Goal: Task Accomplishment & Management: Use online tool/utility

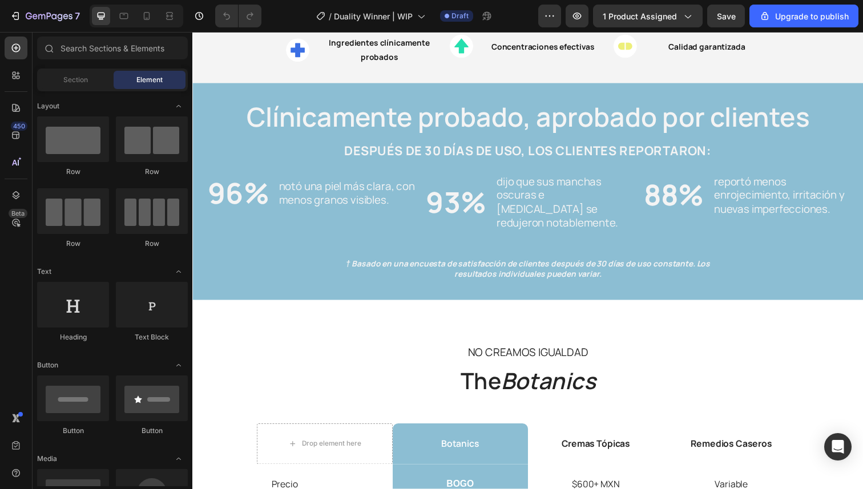
scroll to position [1076, 0]
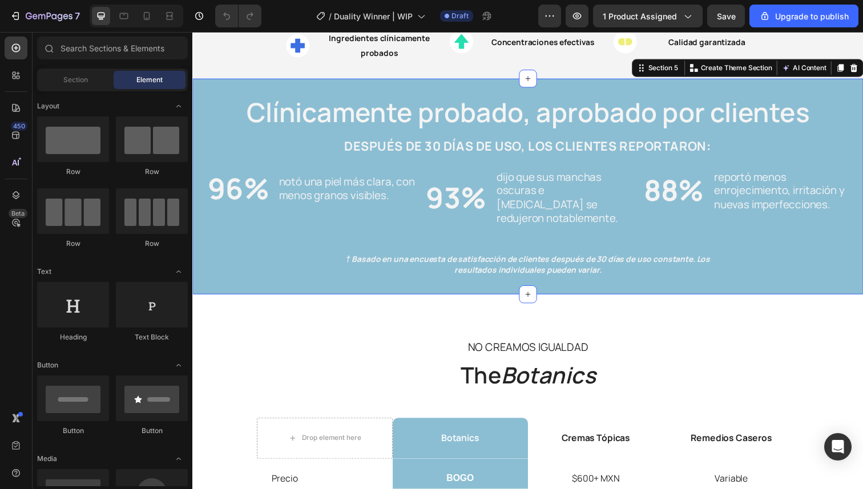
click at [289, 261] on div "Clínicamente probado, aprobado por clientes Heading DESPUÉS DE 30 [PERSON_NAME]…" at bounding box center [535, 183] width 662 height 198
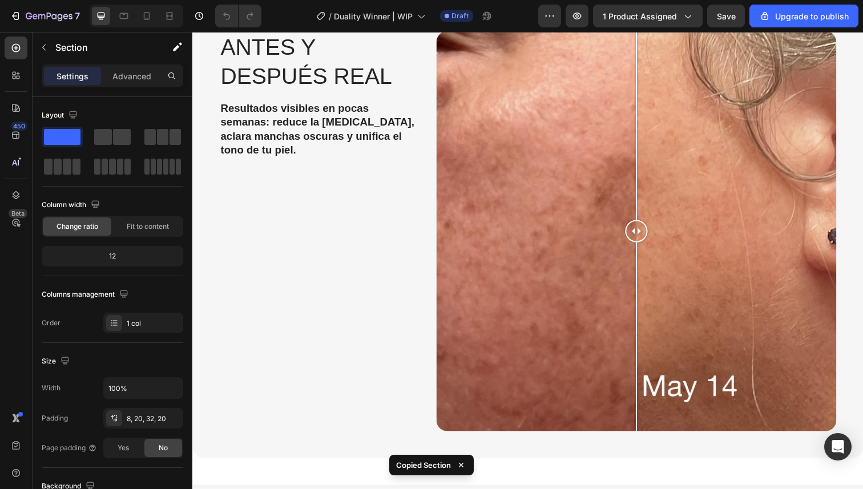
scroll to position [577, 0]
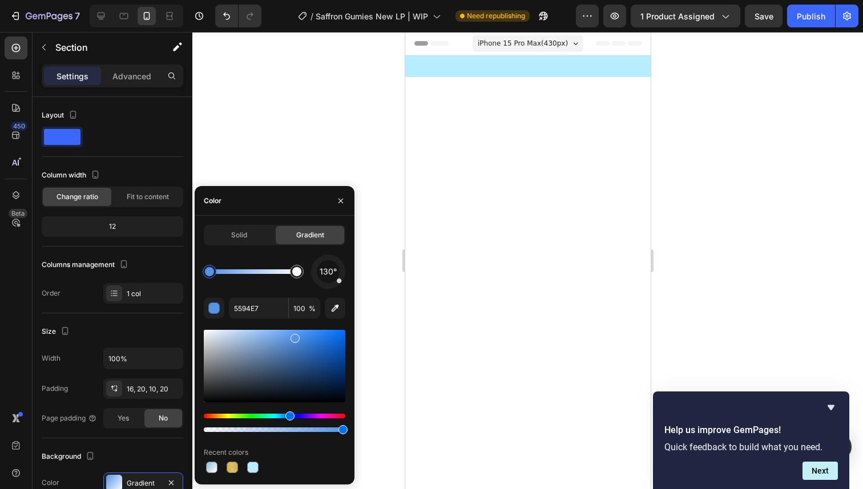
scroll to position [1726, 0]
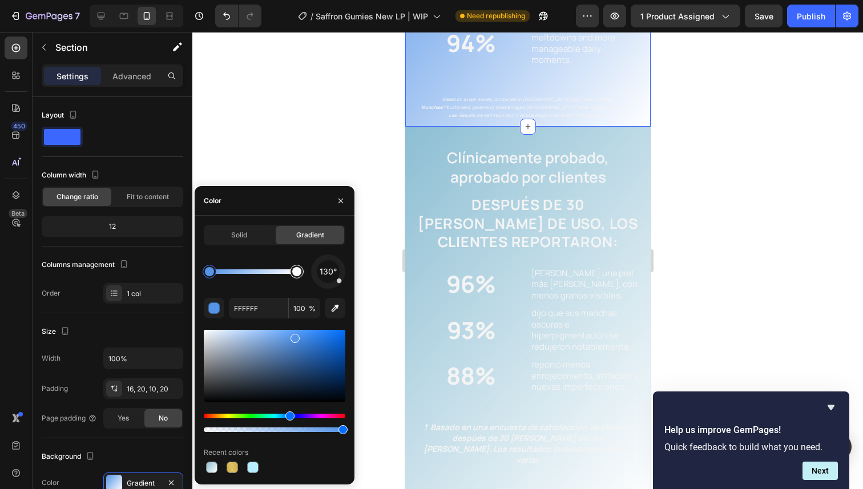
click at [299, 273] on div at bounding box center [296, 271] width 9 height 9
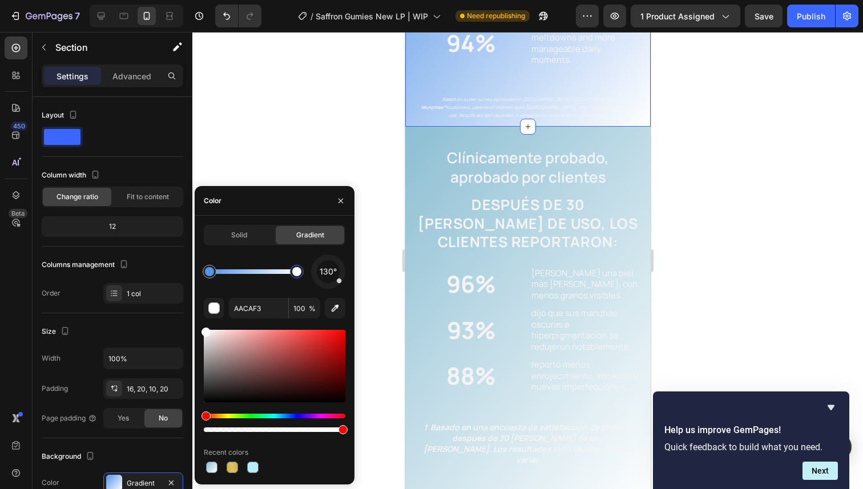
click at [253, 274] on div at bounding box center [252, 271] width 87 height 5
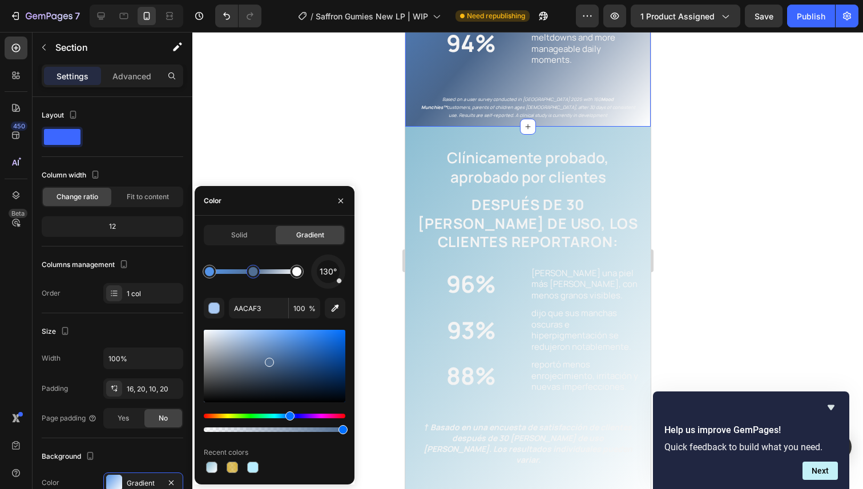
drag, startPoint x: 249, startPoint y: 341, endPoint x: 268, endPoint y: 360, distance: 26.7
click at [268, 360] on div at bounding box center [275, 366] width 142 height 72
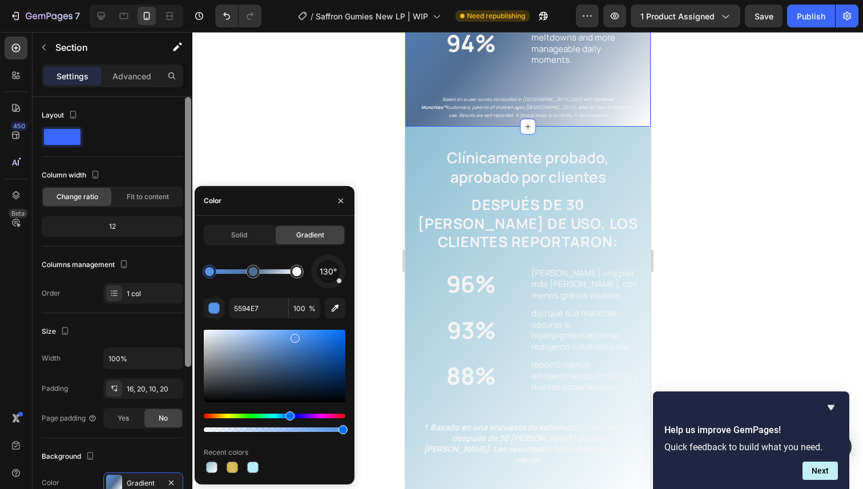
drag, startPoint x: 212, startPoint y: 273, endPoint x: 190, endPoint y: 273, distance: 22.3
click at [190, 273] on div "450 Beta Sections(17) Elements(84) Section Element Hero Section Product Detail …" at bounding box center [96, 260] width 192 height 457
click at [253, 466] on div at bounding box center [252, 467] width 11 height 11
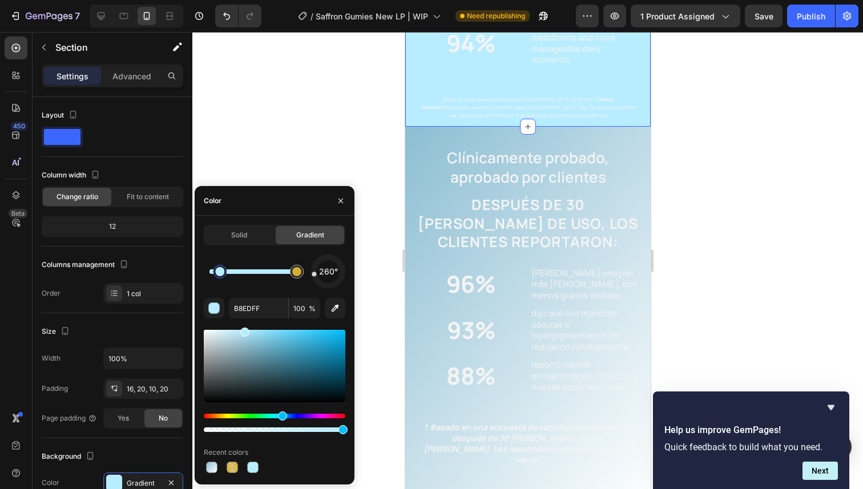
drag, startPoint x: 220, startPoint y: 272, endPoint x: 194, endPoint y: 272, distance: 26.3
click at [194, 0] on div "7 / Saffron Gumies New LP | WIP Need republishing Preview 1 product assigned Sa…" at bounding box center [431, 0] width 863 height 0
drag, startPoint x: 218, startPoint y: 272, endPoint x: 200, endPoint y: 272, distance: 17.7
click at [205, 272] on div at bounding box center [209, 271] width 9 height 9
click at [246, 269] on div at bounding box center [252, 271] width 87 height 5
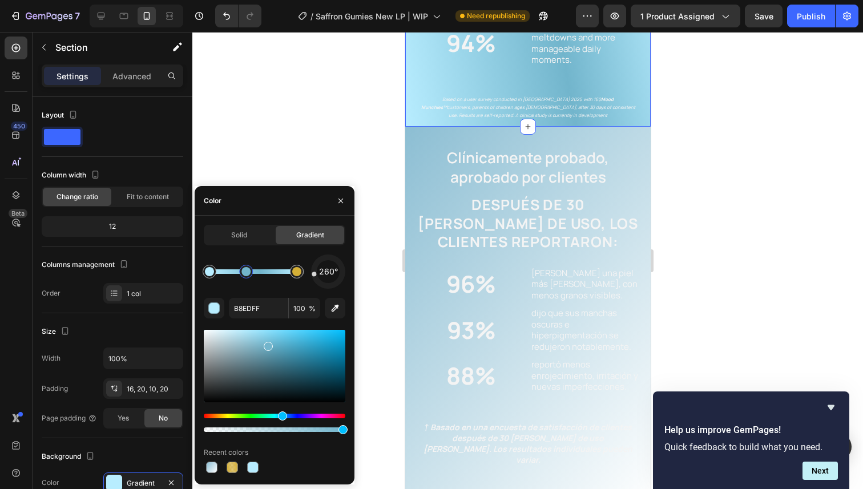
type input "72B5CC"
drag, startPoint x: 248, startPoint y: 337, endPoint x: 272, endPoint y: 348, distance: 25.8
click at [335, 208] on button "button" at bounding box center [341, 201] width 18 height 18
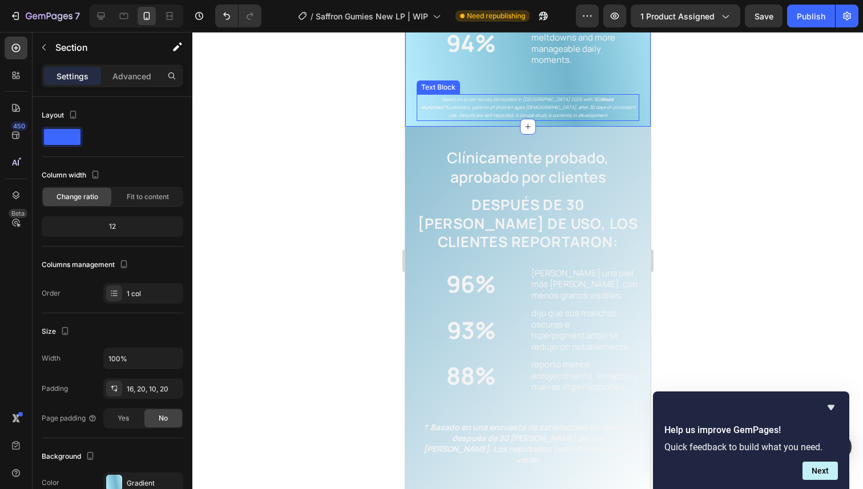
click at [534, 120] on p "Based on a user survey conducted in Q2 2025 with 160 Mood Munchies™ customers, …" at bounding box center [527, 107] width 220 height 25
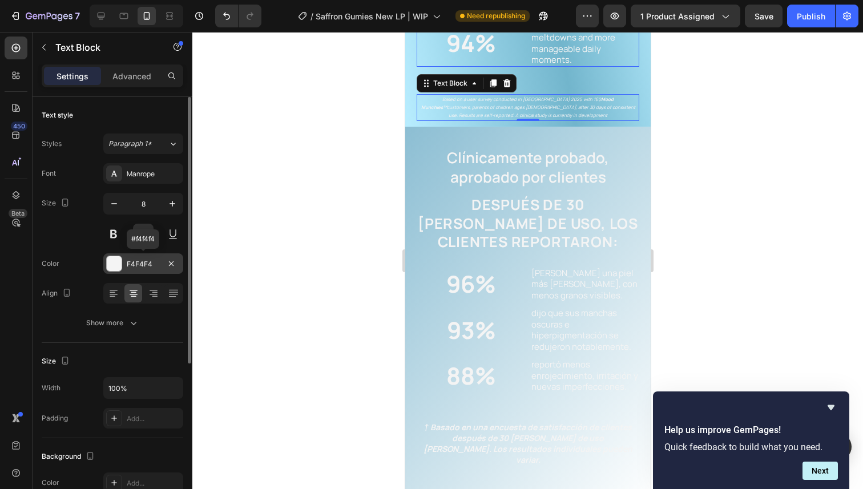
click at [155, 260] on div "F4F4F4" at bounding box center [143, 264] width 33 height 10
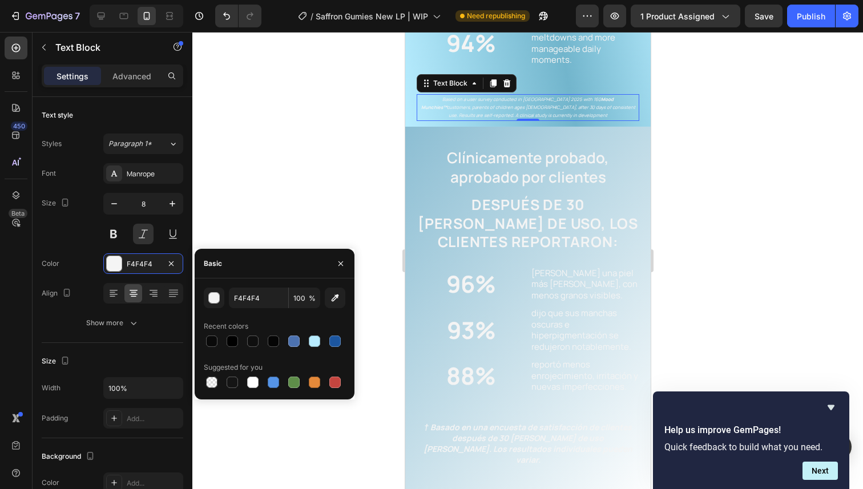
click at [369, 179] on div at bounding box center [527, 260] width 671 height 457
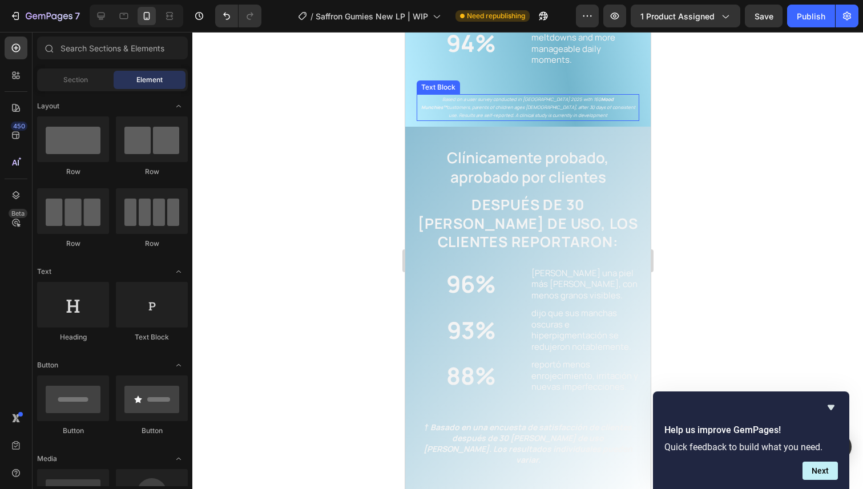
click at [485, 120] on p "Based on a user survey conducted in Q2 2025 with 160 Mood Munchies™ customers, …" at bounding box center [527, 107] width 220 height 25
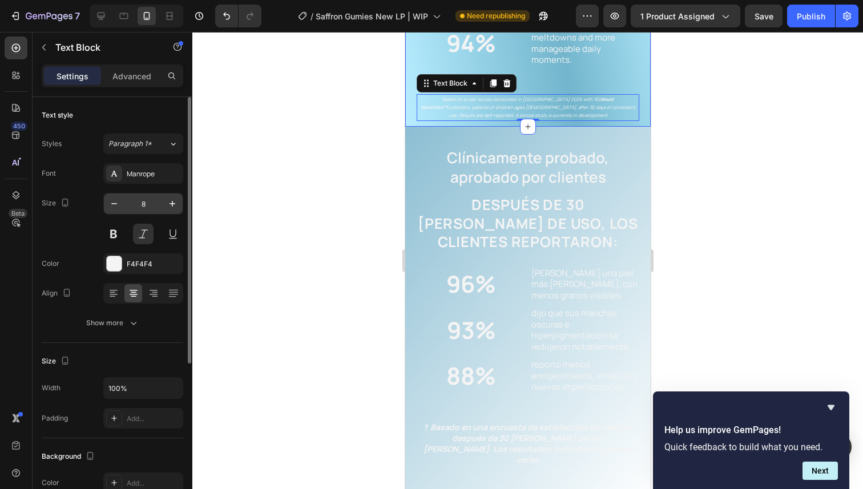
click at [136, 207] on input "8" at bounding box center [143, 204] width 38 height 21
click at [168, 200] on icon "button" at bounding box center [172, 203] width 11 height 11
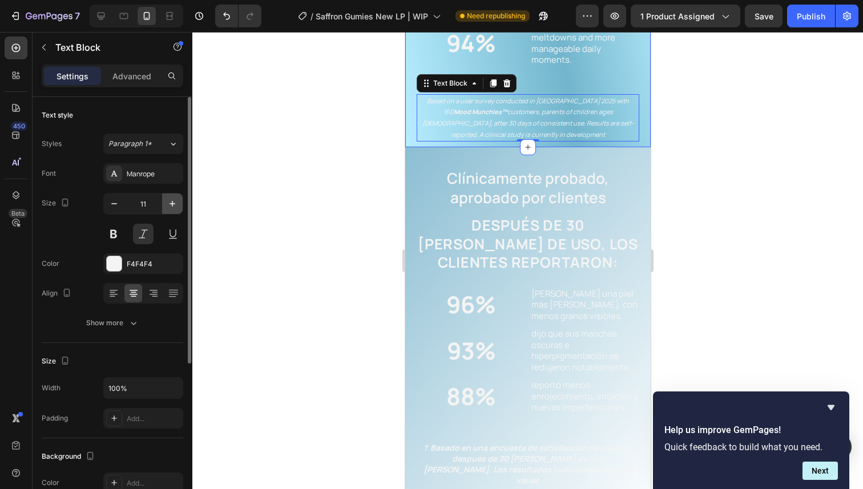
click at [168, 200] on icon "button" at bounding box center [172, 203] width 11 height 11
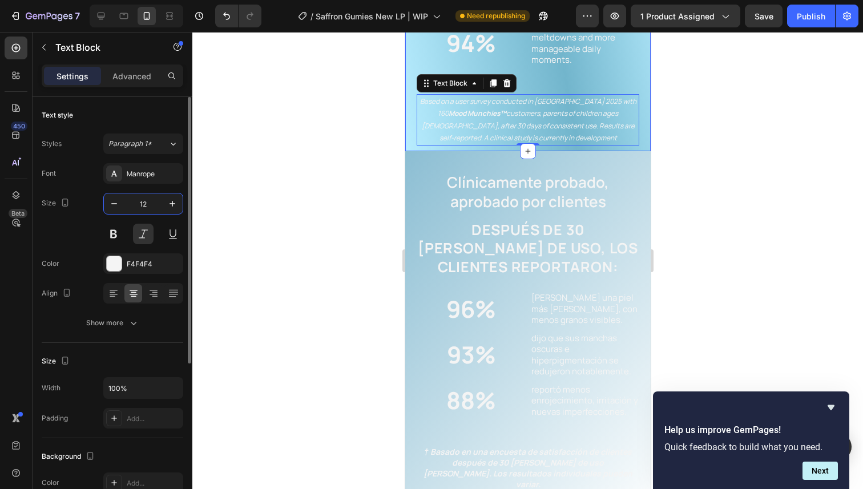
click at [134, 204] on input "12" at bounding box center [143, 204] width 38 height 21
click at [124, 202] on input "12" at bounding box center [143, 204] width 38 height 21
click at [118, 202] on icon "button" at bounding box center [113, 203] width 11 height 11
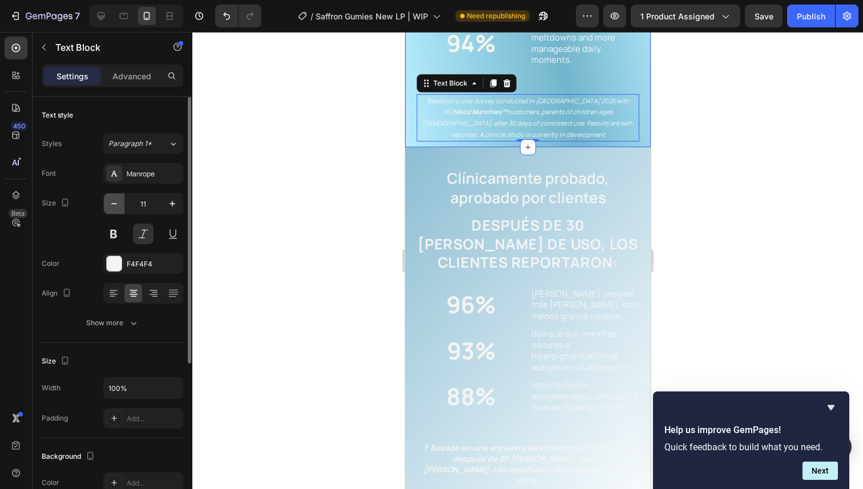
click at [118, 202] on icon "button" at bounding box center [113, 203] width 11 height 11
type input "10"
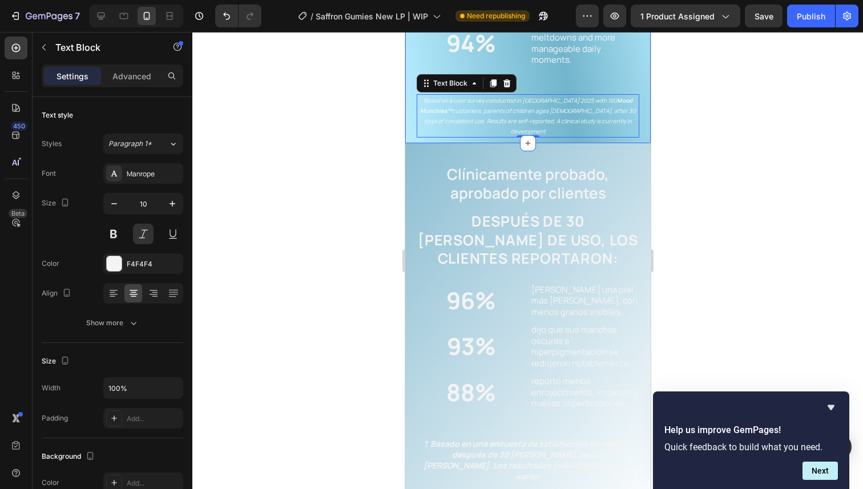
click at [357, 211] on div at bounding box center [527, 260] width 671 height 457
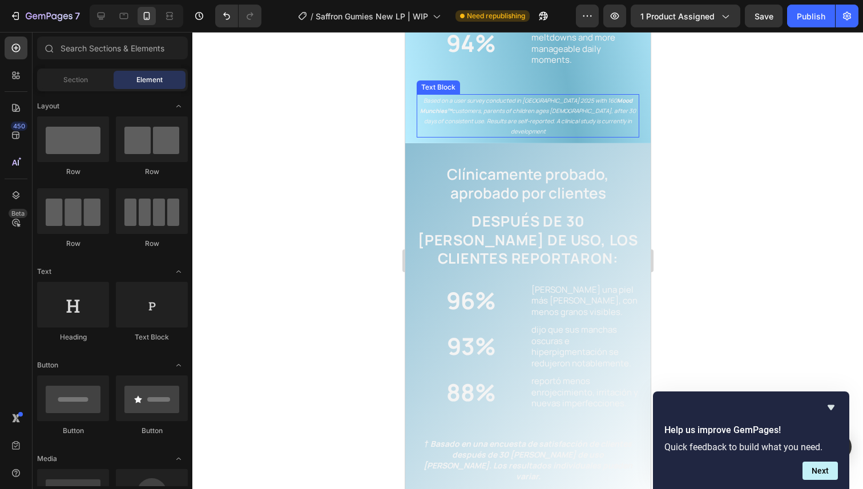
click at [470, 136] on p "Based on a user survey conducted in Q2 2025 with 160 Mood Munchies™ customers, …" at bounding box center [527, 115] width 220 height 41
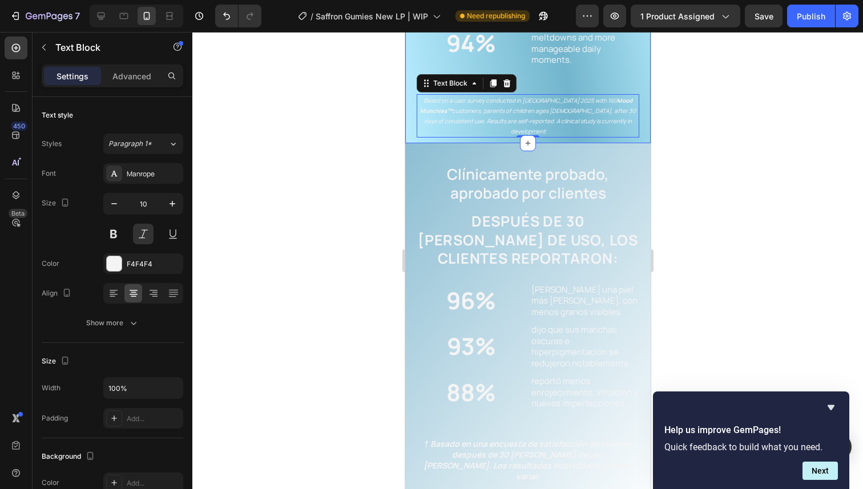
click at [346, 264] on div at bounding box center [527, 260] width 671 height 457
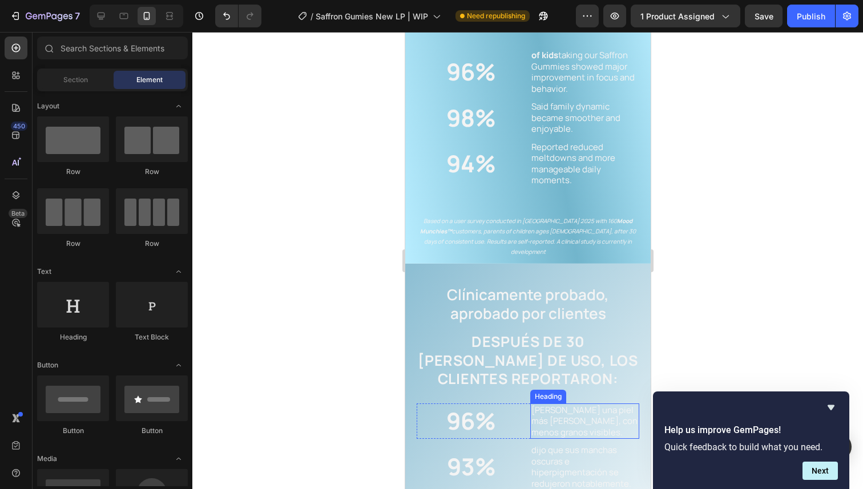
scroll to position [1869, 0]
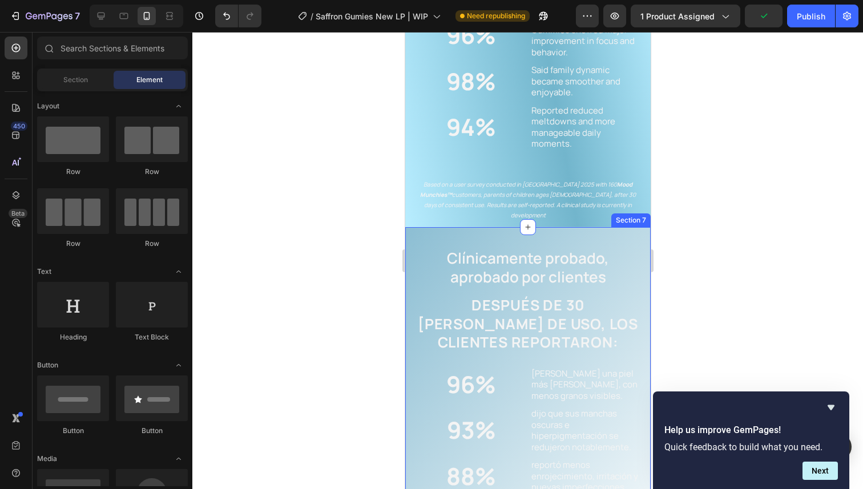
click at [632, 236] on div "Clínicamente probado, aprobado por clientes Heading DESPUÉS DE 30 [PERSON_NAME]…" at bounding box center [527, 401] width 223 height 331
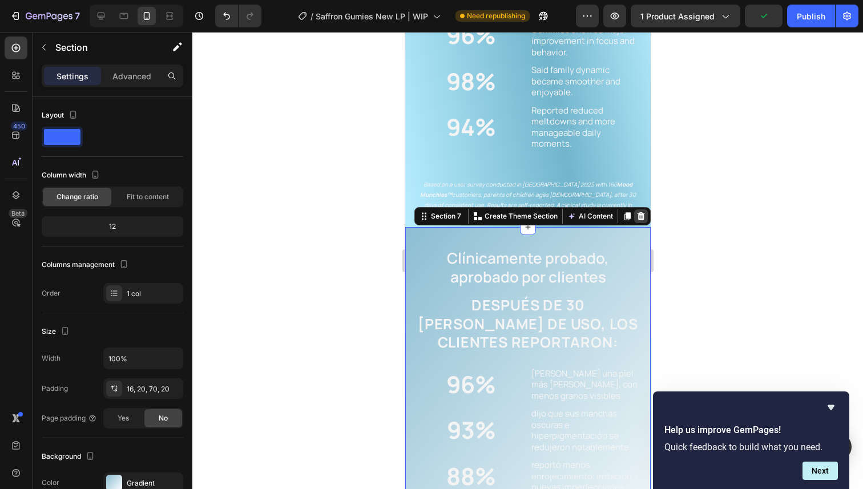
click at [635, 209] on div at bounding box center [641, 216] width 14 height 14
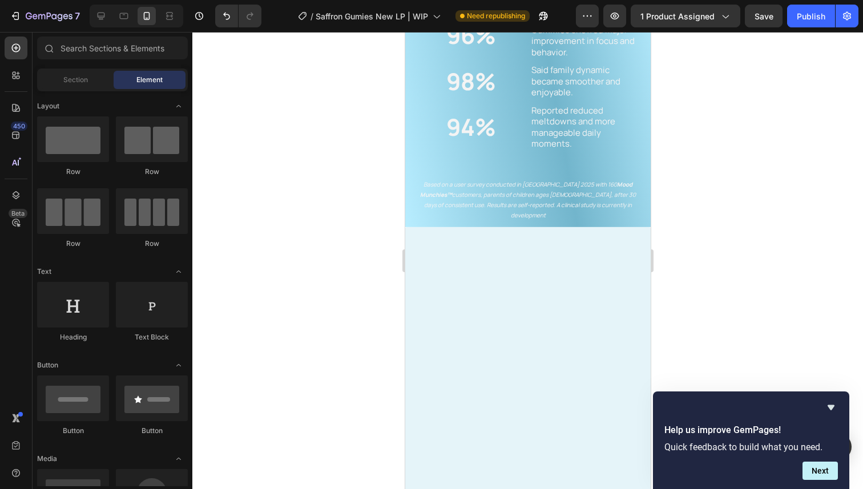
click at [683, 259] on div at bounding box center [527, 260] width 671 height 457
click at [600, 227] on div at bounding box center [527, 451] width 245 height 448
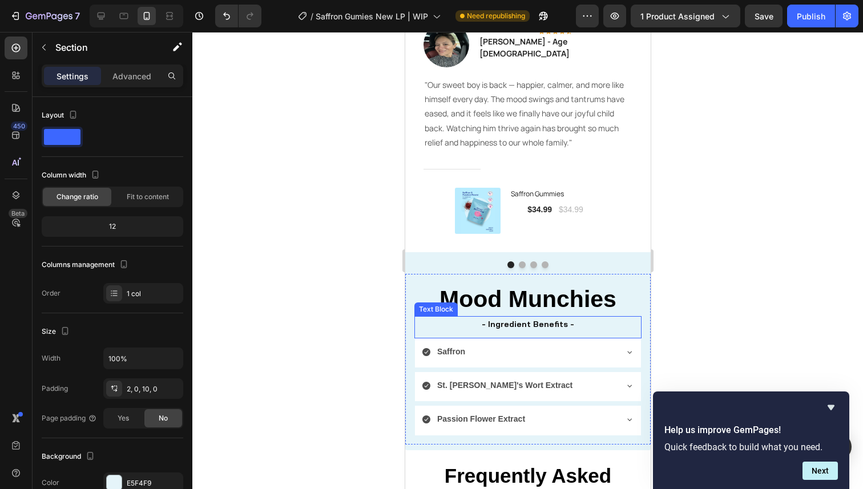
scroll to position [2090, 0]
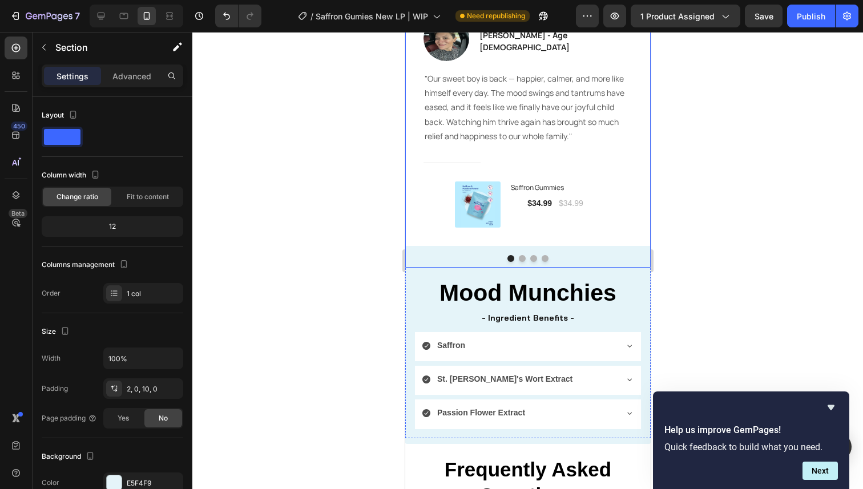
click at [521, 259] on button "Dot" at bounding box center [521, 258] width 7 height 7
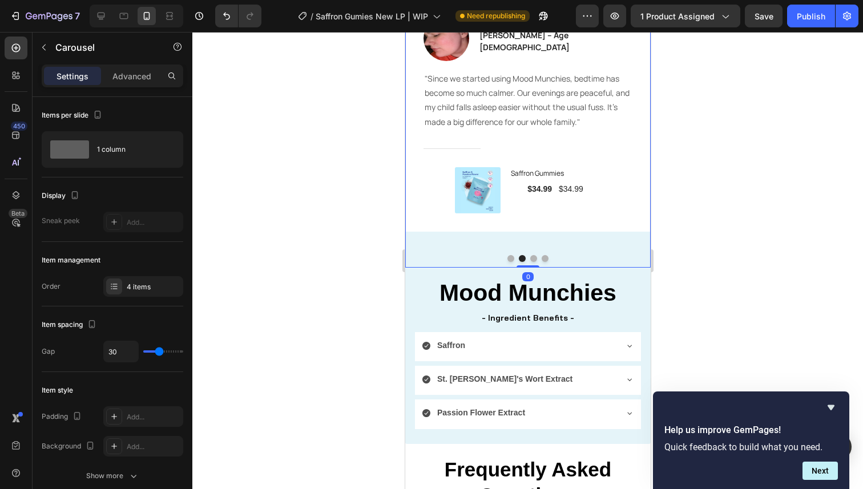
click at [535, 259] on button "Dot" at bounding box center [533, 258] width 7 height 7
click at [515, 260] on div at bounding box center [527, 258] width 245 height 7
click at [513, 260] on button "Dot" at bounding box center [510, 258] width 7 height 7
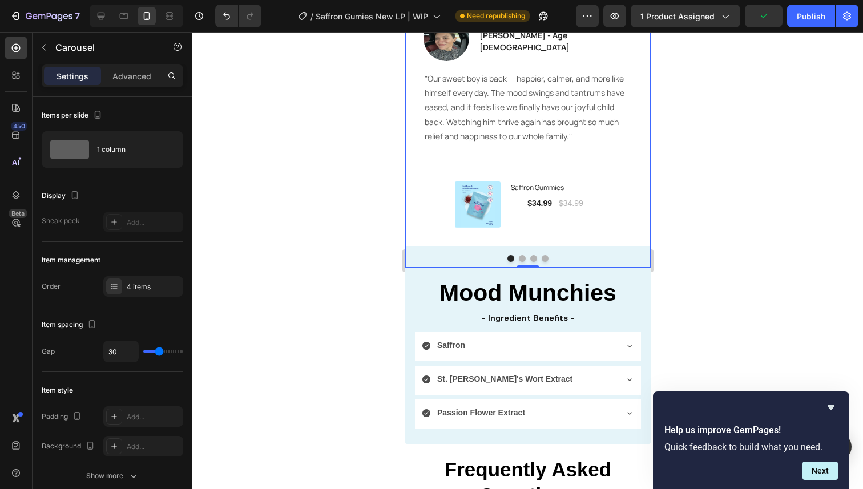
click at [513, 260] on button "Dot" at bounding box center [510, 258] width 7 height 7
click at [477, 247] on div "Image Icon Icon Icon Icon Icon Row [PERSON_NAME] - Age [DEMOGRAPHIC_DATA] Text …" at bounding box center [527, 132] width 245 height 271
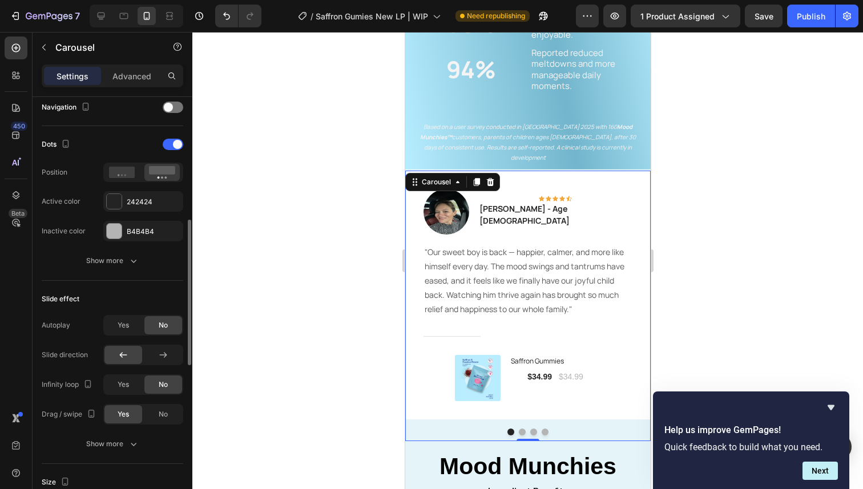
scroll to position [365, 0]
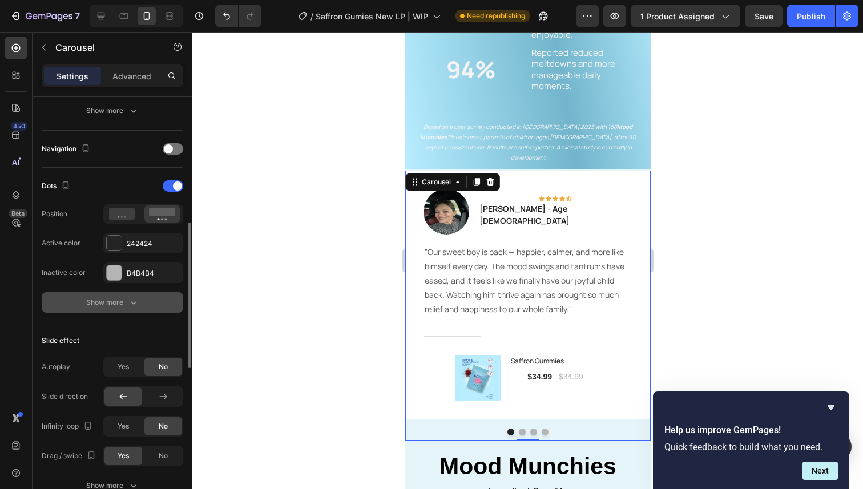
click at [129, 303] on icon "button" at bounding box center [133, 302] width 11 height 11
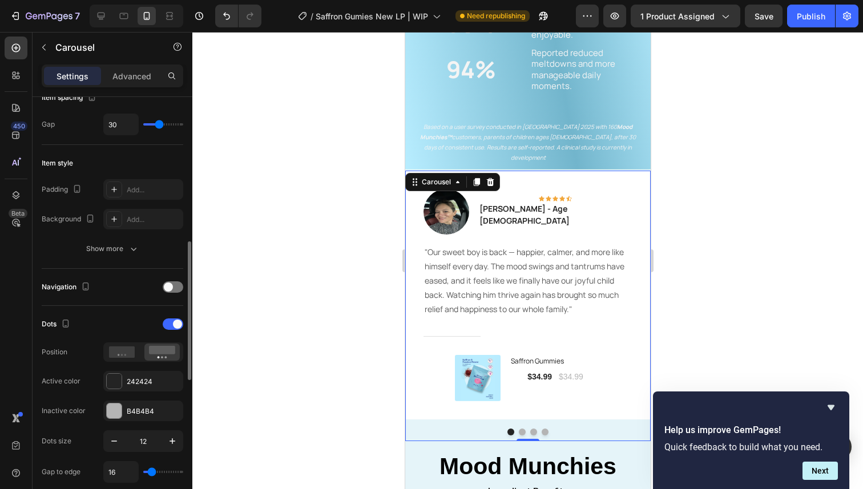
scroll to position [159, 0]
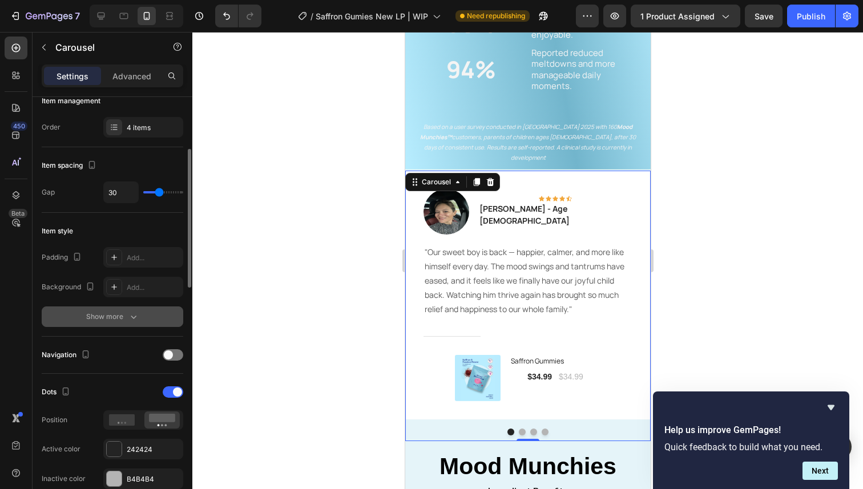
click at [99, 320] on div "Show more" at bounding box center [112, 316] width 53 height 11
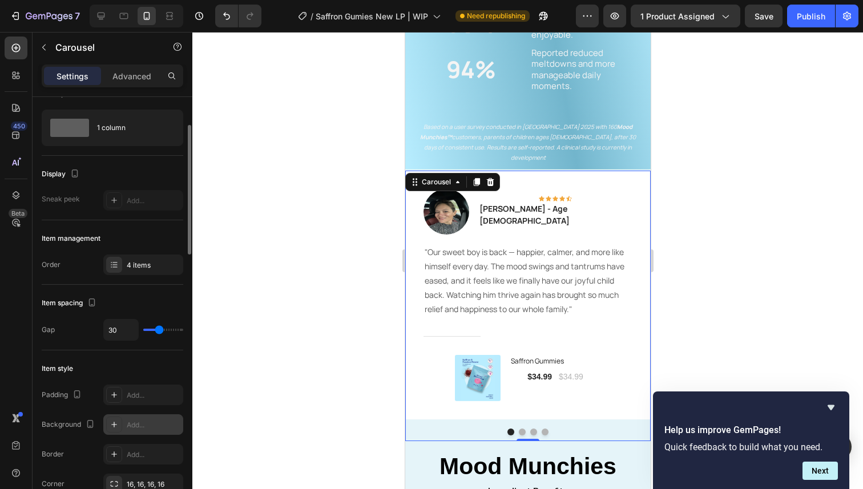
scroll to position [0, 0]
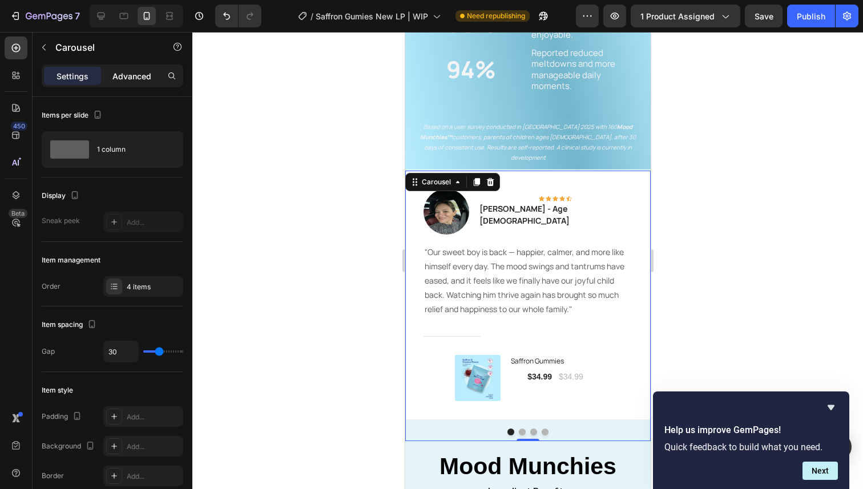
click at [134, 74] on p "Advanced" at bounding box center [131, 76] width 39 height 12
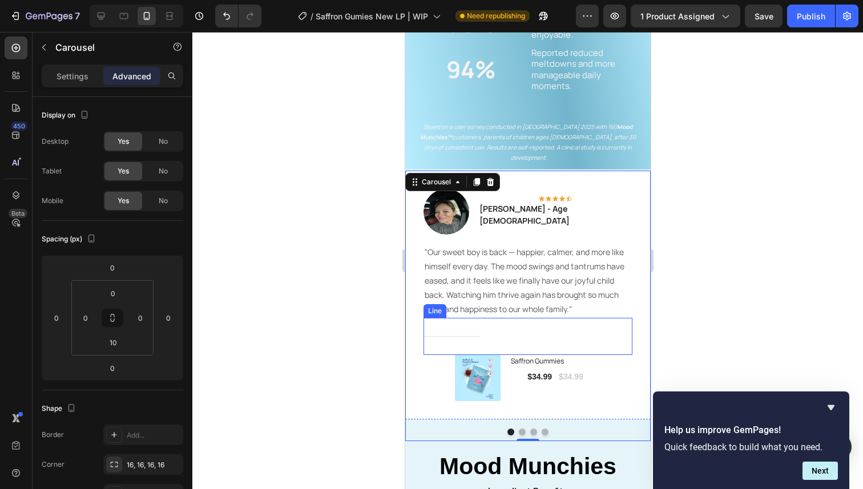
scroll to position [1980, 0]
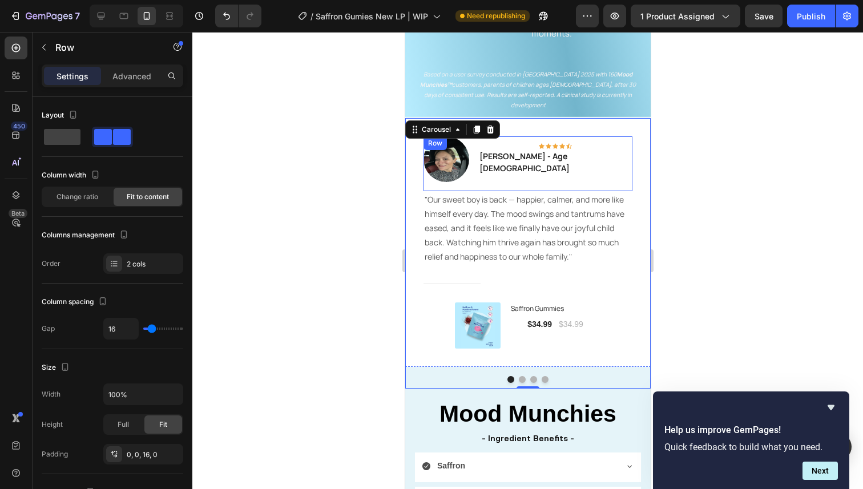
click at [559, 162] on div "Icon Icon Icon Icon Icon Row [PERSON_NAME] - Age [DEMOGRAPHIC_DATA] Text block" at bounding box center [555, 159] width 154 height 46
click at [497, 376] on div at bounding box center [527, 379] width 245 height 7
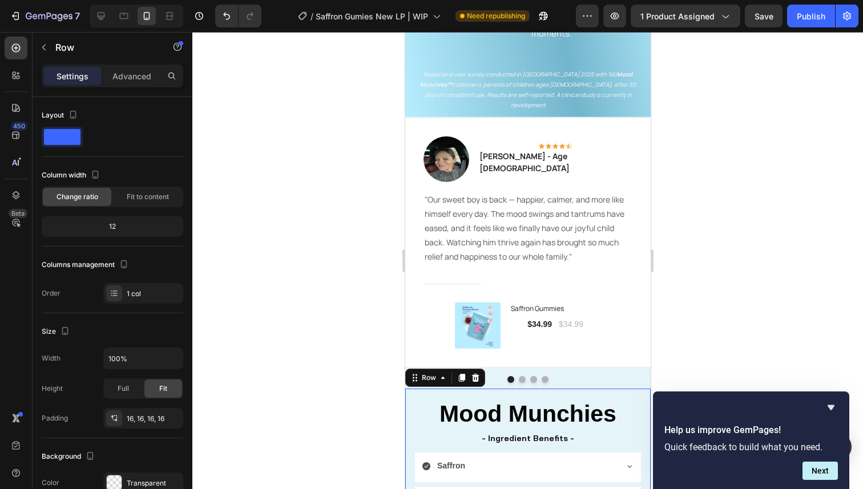
click at [446, 389] on div "Mood Munchies Heading - Ingredient Benefits - Text Block [GEOGRAPHIC_DATA] St. …" at bounding box center [527, 474] width 245 height 170
click at [500, 362] on div "Image Icon Icon Icon Icon Icon Row [PERSON_NAME] - Age [DEMOGRAPHIC_DATA] Text …" at bounding box center [527, 253] width 245 height 271
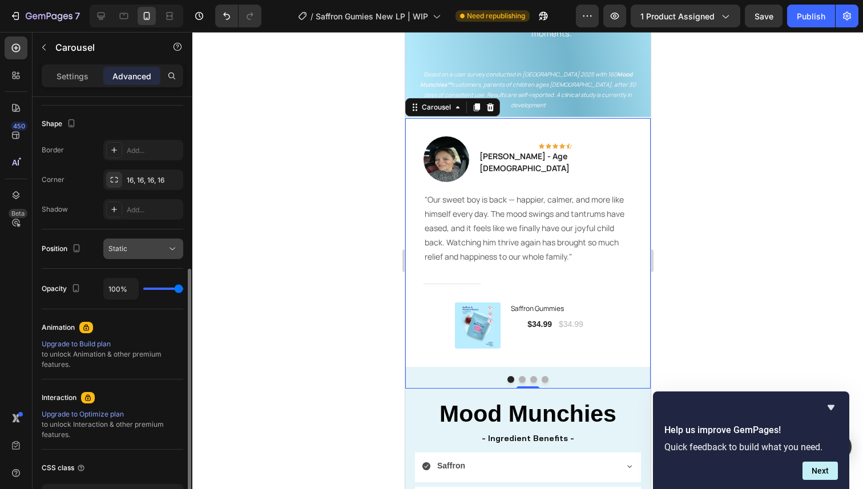
scroll to position [291, 0]
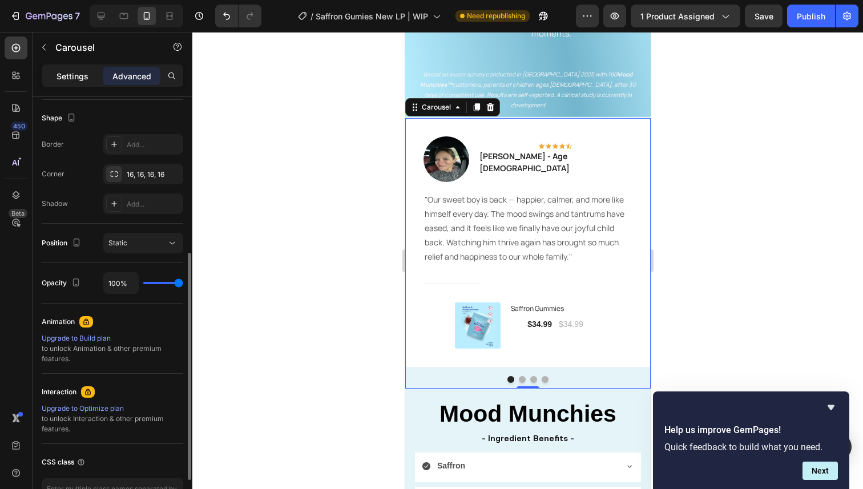
click at [72, 78] on p "Settings" at bounding box center [73, 76] width 32 height 12
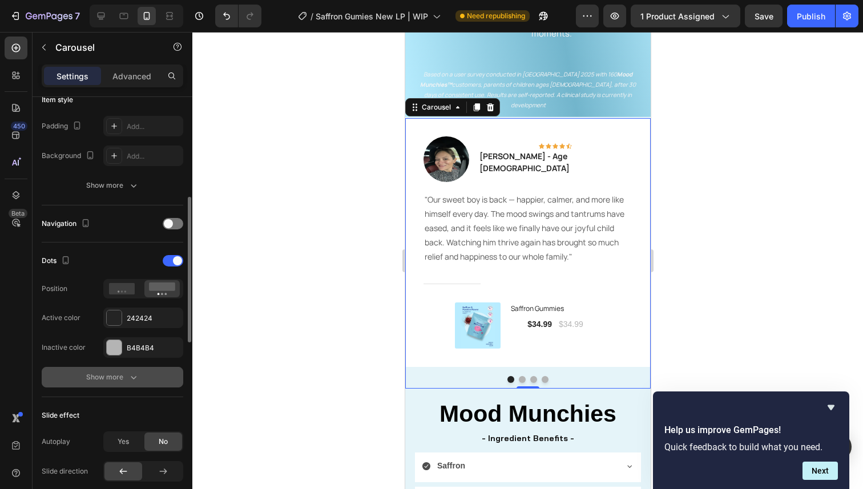
click at [95, 377] on div "Show more" at bounding box center [112, 377] width 53 height 11
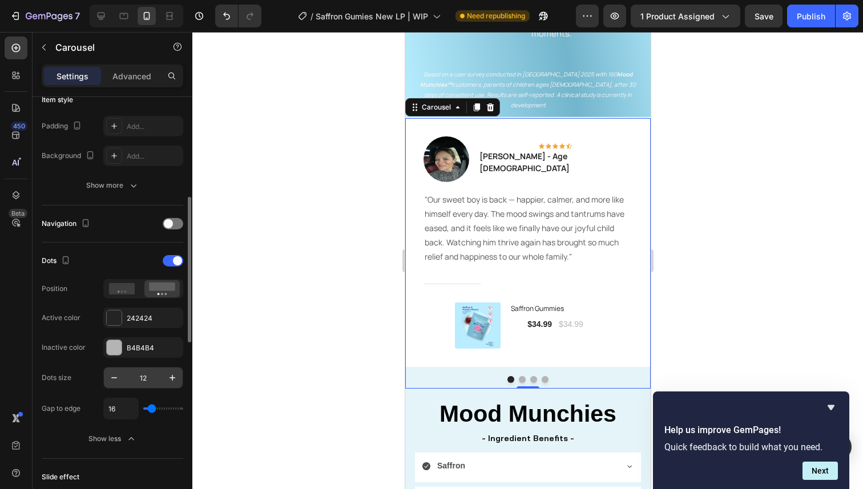
scroll to position [300, 0]
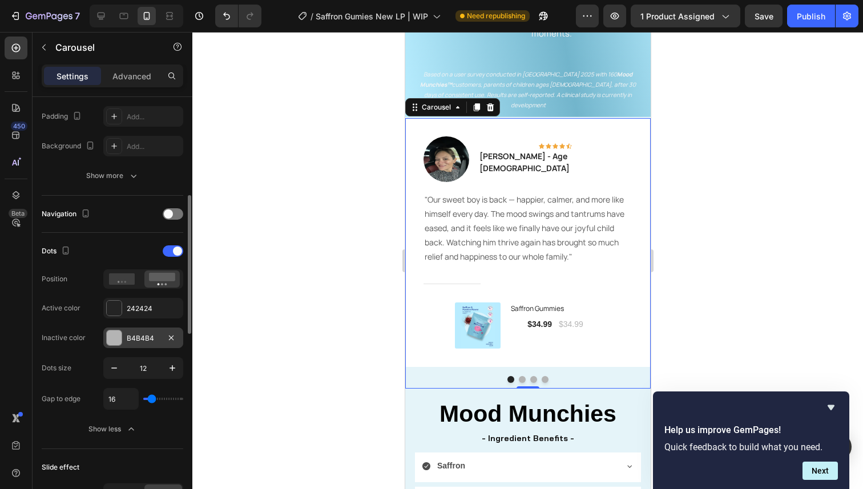
click at [147, 341] on div "B4B4B4" at bounding box center [143, 338] width 33 height 10
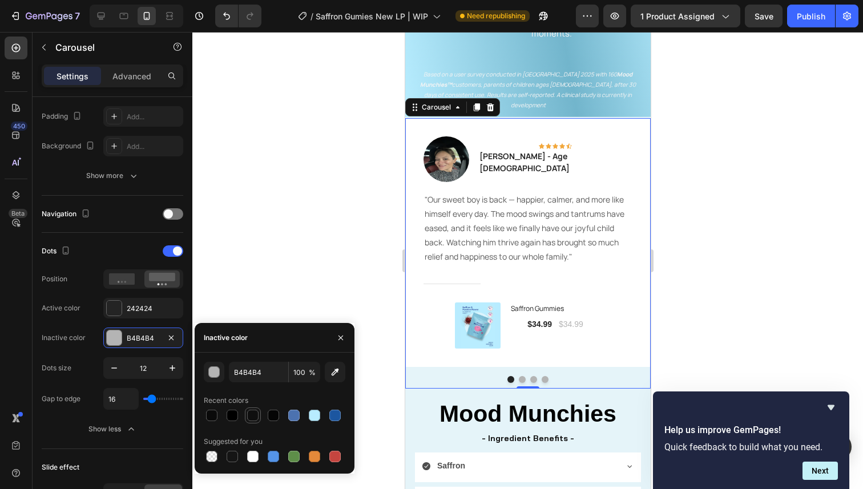
click at [256, 413] on div at bounding box center [252, 415] width 11 height 11
click at [207, 454] on div at bounding box center [211, 456] width 11 height 11
type input "000000"
type input "0"
type input "0F0F0F"
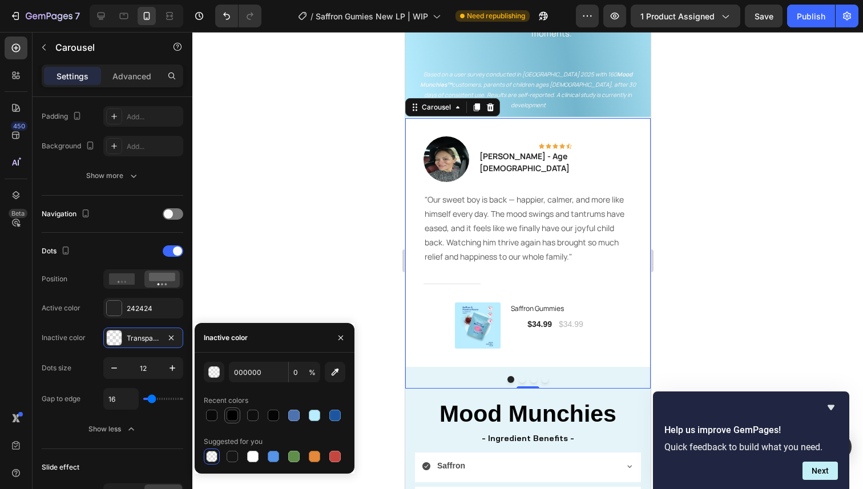
type input "100"
type input "B4B4B4"
click at [224, 284] on div at bounding box center [527, 260] width 671 height 457
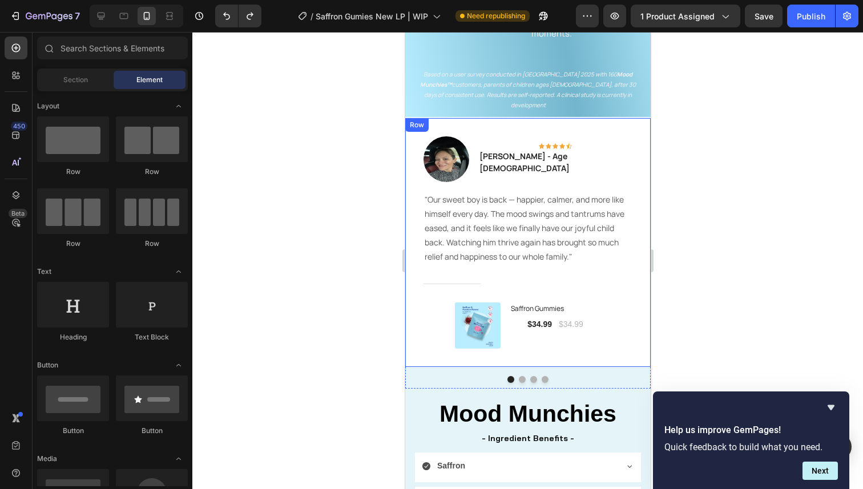
click at [420, 337] on div "Image Icon Icon Icon Icon Icon Row [PERSON_NAME] - Age [DEMOGRAPHIC_DATA] Text …" at bounding box center [527, 242] width 245 height 249
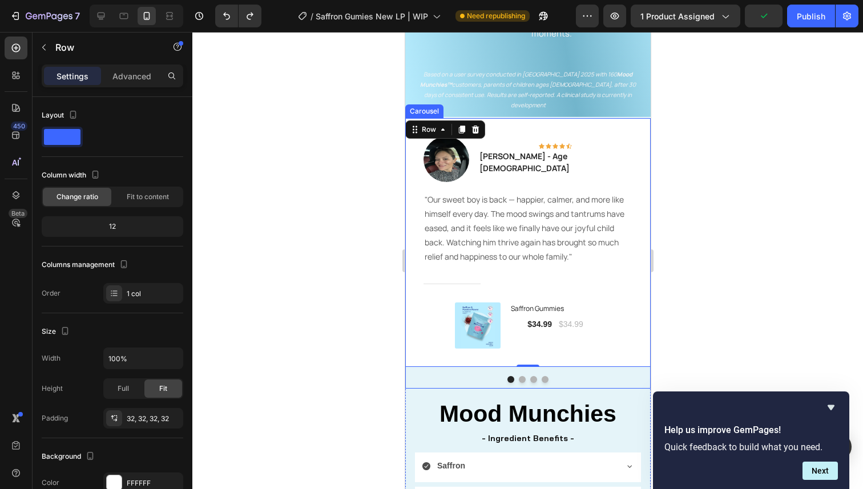
click at [477, 376] on div at bounding box center [527, 379] width 245 height 7
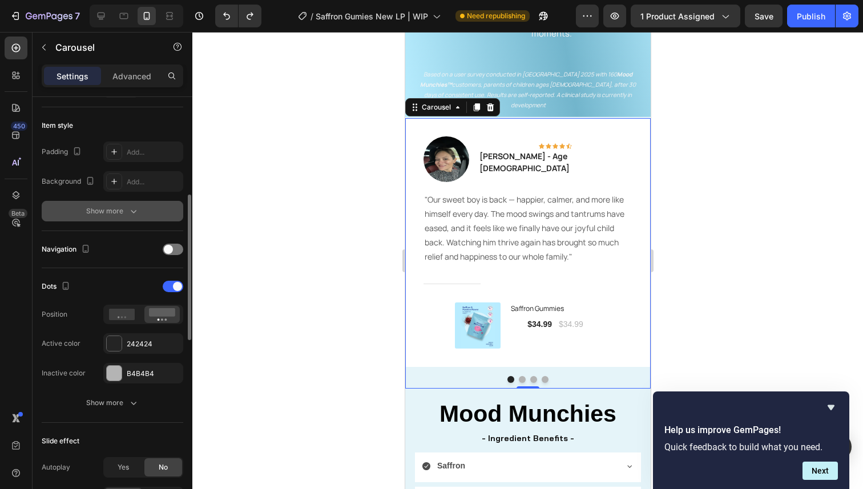
scroll to position [270, 0]
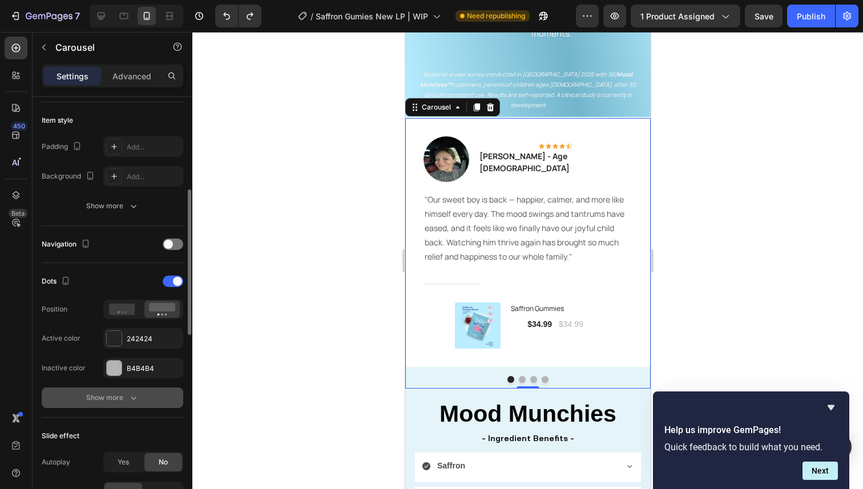
click at [128, 397] on icon "button" at bounding box center [133, 397] width 11 height 11
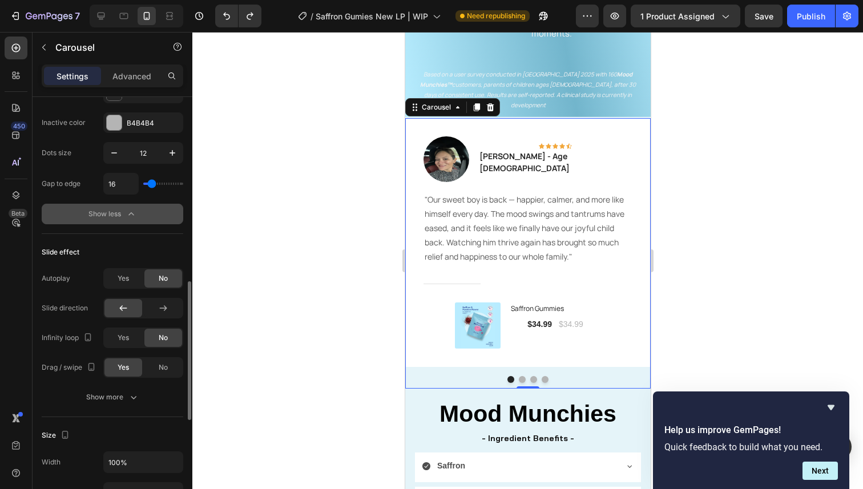
scroll to position [532, 0]
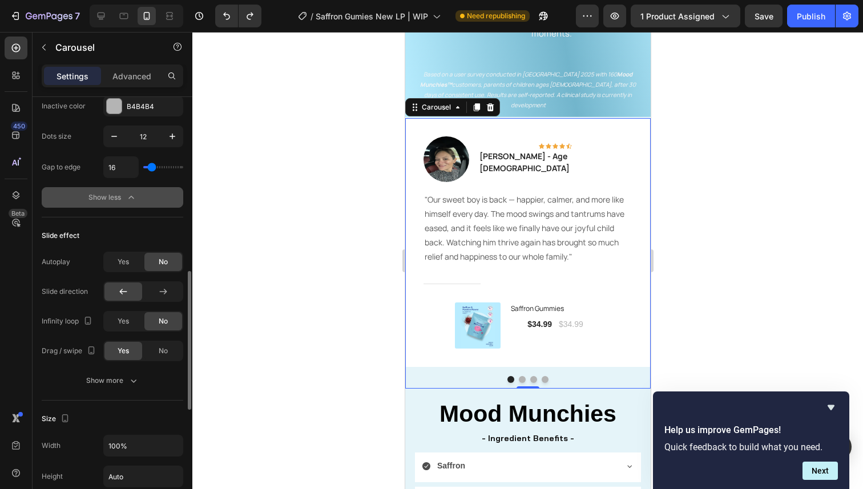
click at [124, 391] on div "Slide effect Autoplay Yes No Slide direction Infinity loop Yes No Drag / swipe …" at bounding box center [113, 308] width 142 height 183
click at [123, 383] on div "Show more" at bounding box center [112, 380] width 53 height 11
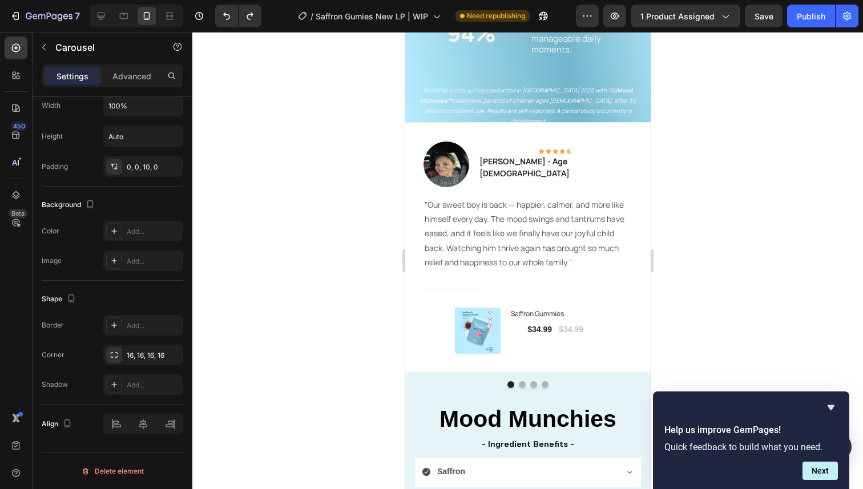
scroll to position [1966, 0]
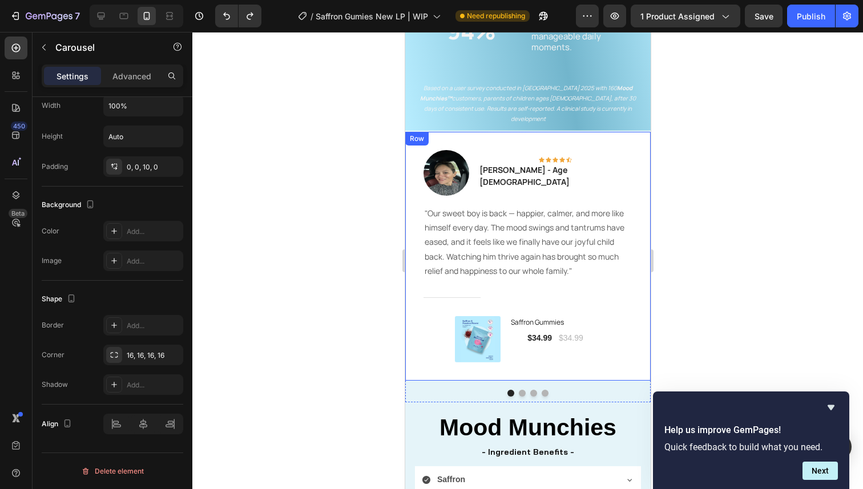
click at [420, 151] on div "Image Icon Icon Icon Icon Icon Row [PERSON_NAME] - Age [DEMOGRAPHIC_DATA] Text …" at bounding box center [527, 256] width 245 height 249
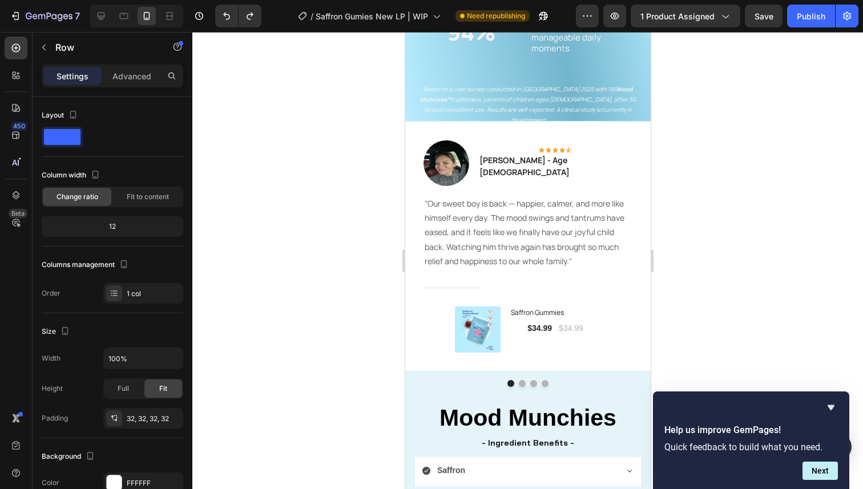
scroll to position [1943, 0]
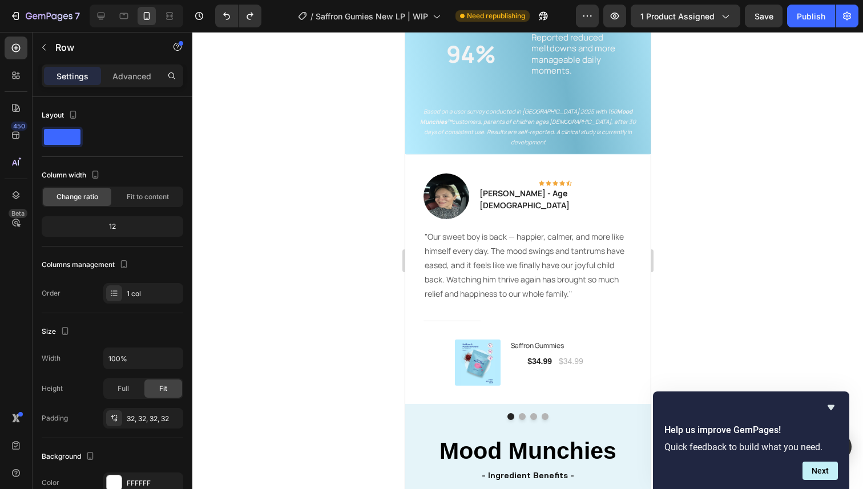
click at [410, 158] on div "Image Icon Icon Icon Icon Icon Row [PERSON_NAME] - Age [DEMOGRAPHIC_DATA] Text …" at bounding box center [527, 279] width 245 height 249
click at [417, 172] on div "Image Icon Icon Icon Icon Icon Row [PERSON_NAME] - Age [DEMOGRAPHIC_DATA] Text …" at bounding box center [527, 279] width 245 height 249
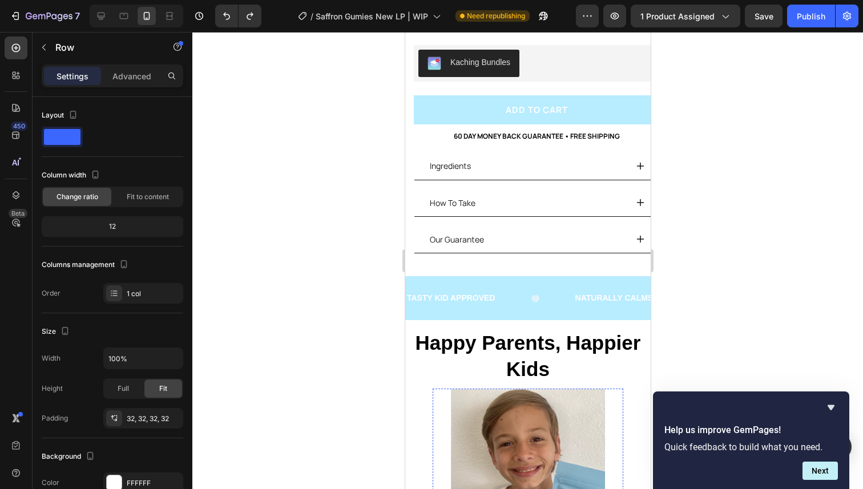
scroll to position [320, 0]
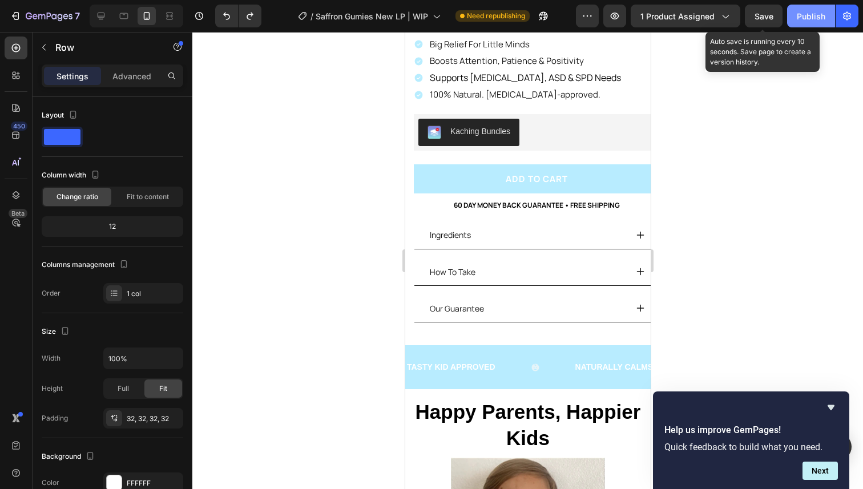
click at [802, 18] on div "Publish" at bounding box center [811, 16] width 29 height 12
